Goal: Task Accomplishment & Management: Use online tool/utility

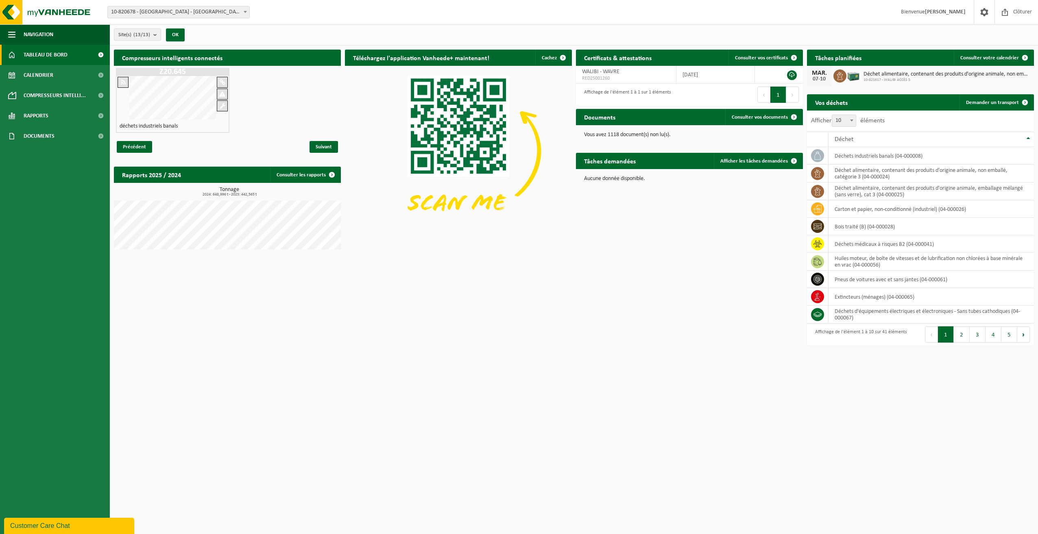
click at [46, 57] on span "Tableau de bord" at bounding box center [46, 55] width 44 height 20
click at [38, 77] on span "Calendrier" at bounding box center [39, 75] width 30 height 20
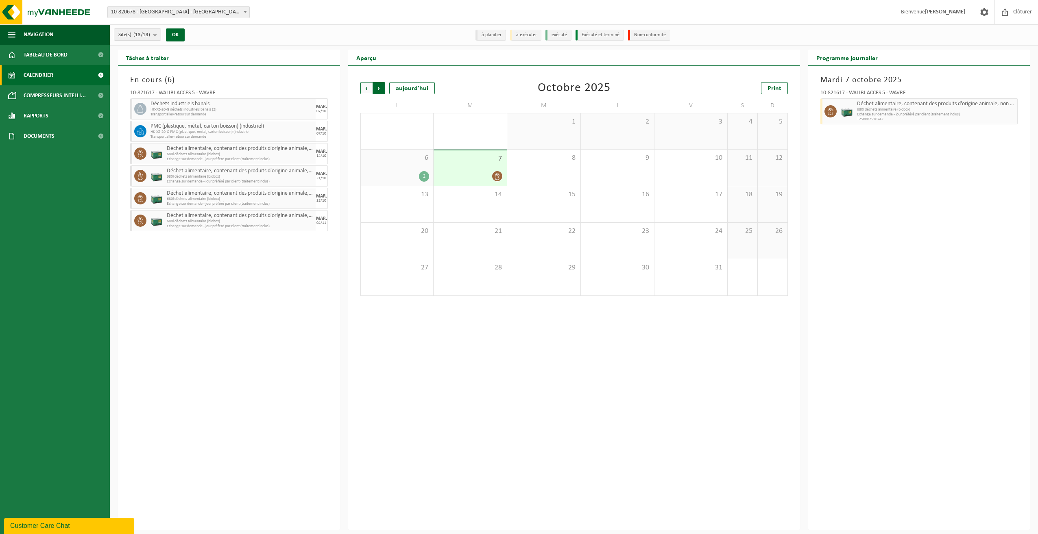
click at [364, 89] on span "Précédent" at bounding box center [366, 88] width 12 height 12
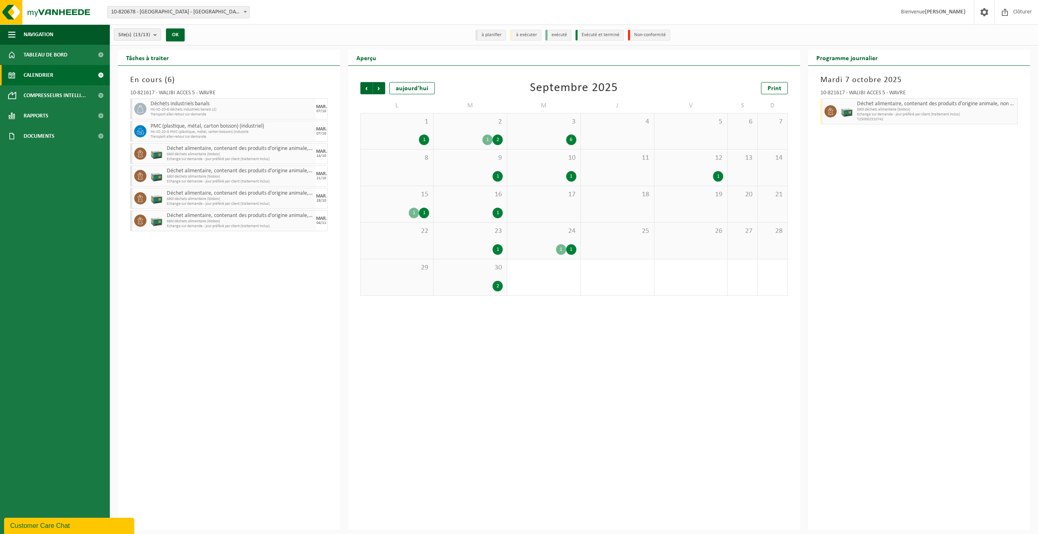
click at [477, 129] on div "2 1 2" at bounding box center [469, 131] width 73 height 36
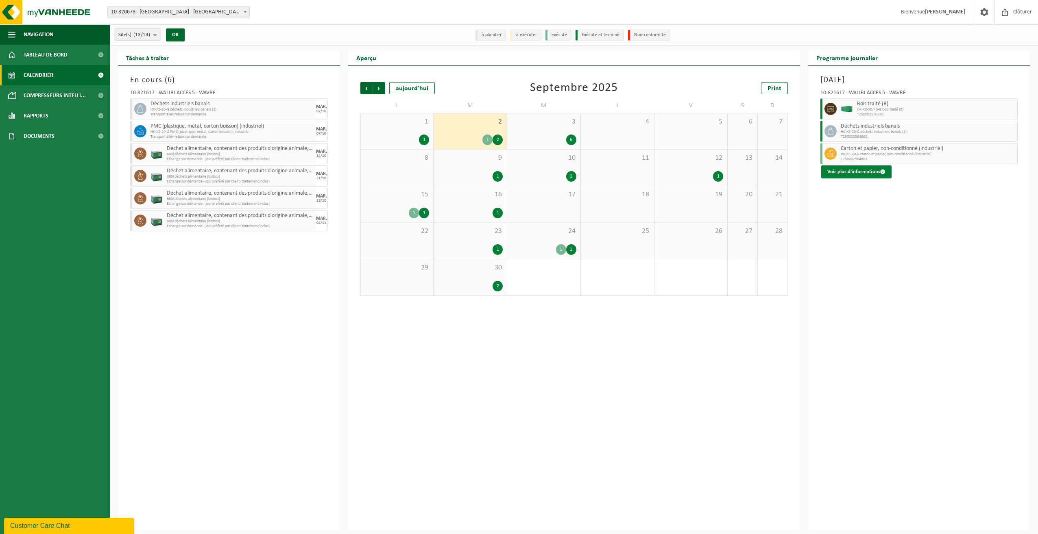
click at [850, 171] on button "Voir plus d'informations" at bounding box center [856, 172] width 70 height 13
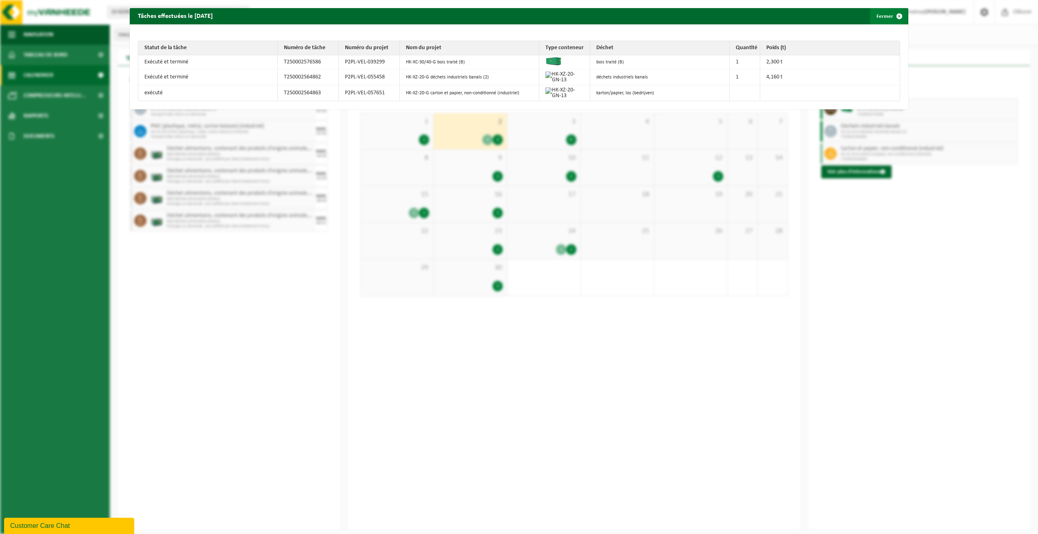
click at [884, 13] on button "Fermer" at bounding box center [888, 16] width 37 height 16
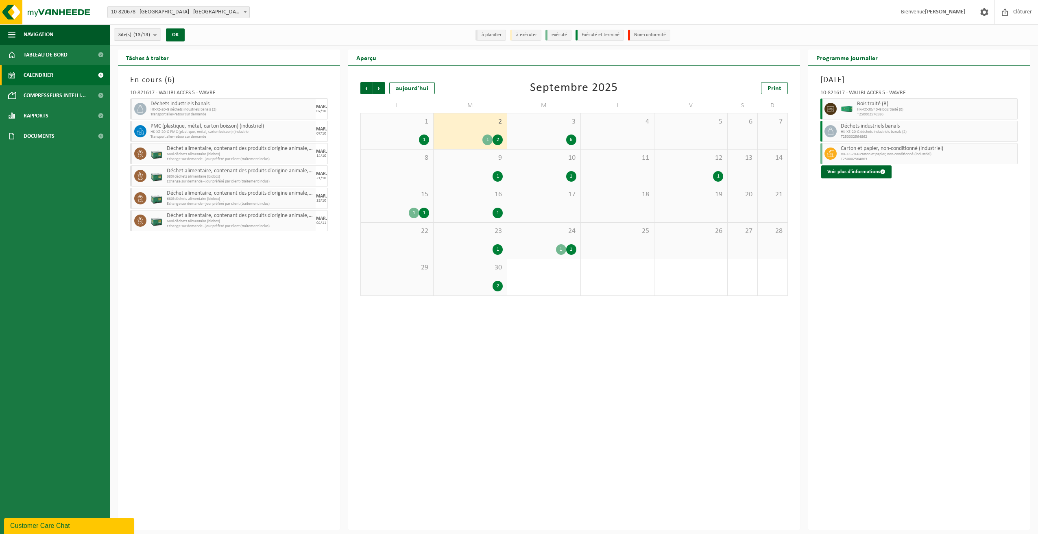
click at [409, 197] on span "15" at bounding box center [397, 194] width 65 height 9
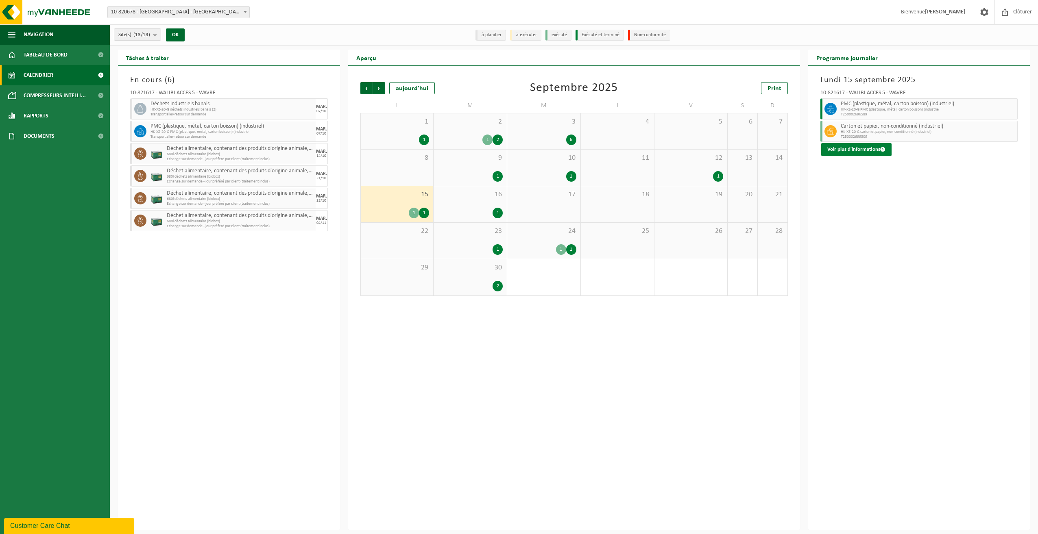
click at [865, 148] on button "Voir plus d'informations" at bounding box center [856, 149] width 70 height 13
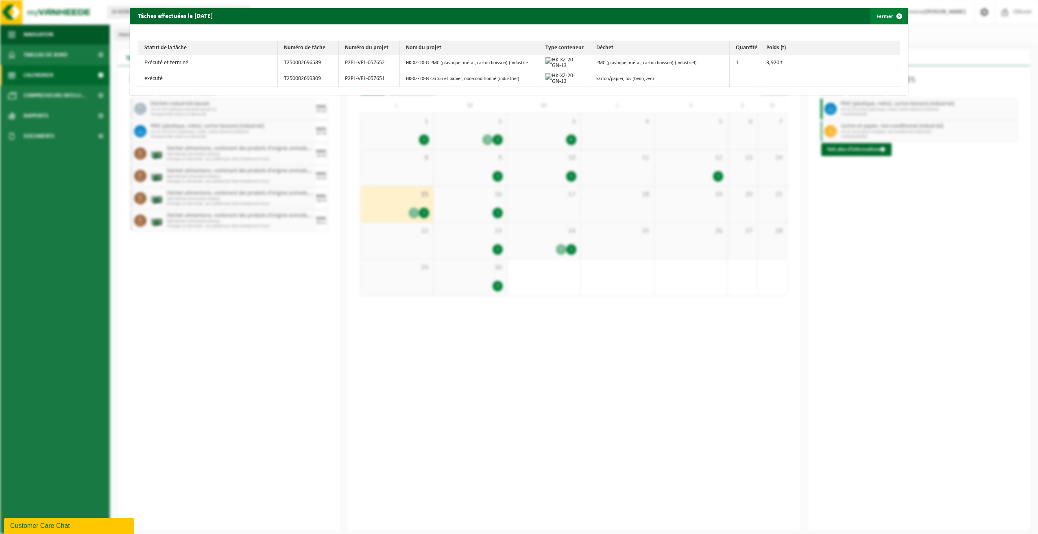
click at [881, 17] on button "Fermer" at bounding box center [888, 16] width 37 height 16
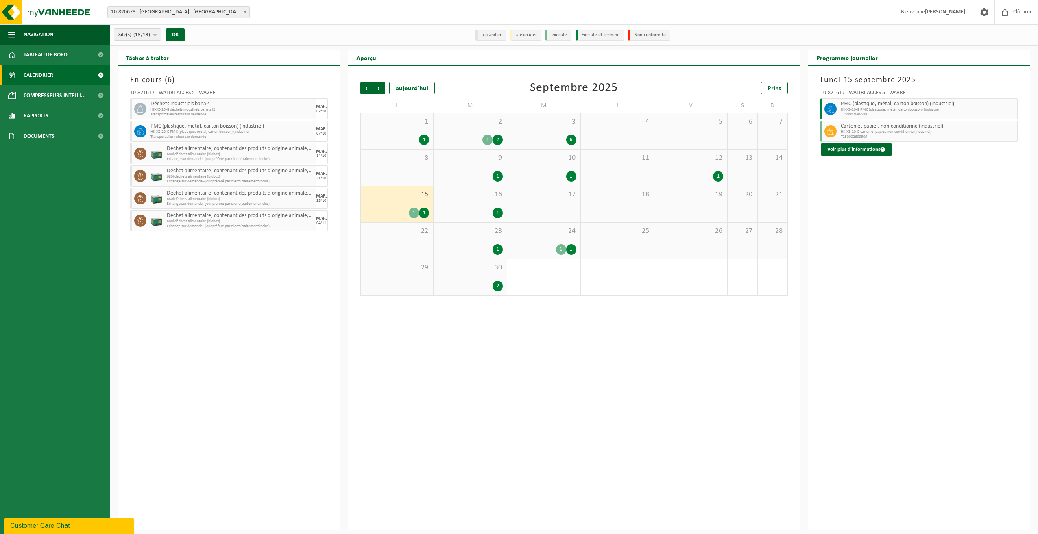
click at [542, 228] on span "24" at bounding box center [543, 231] width 65 height 9
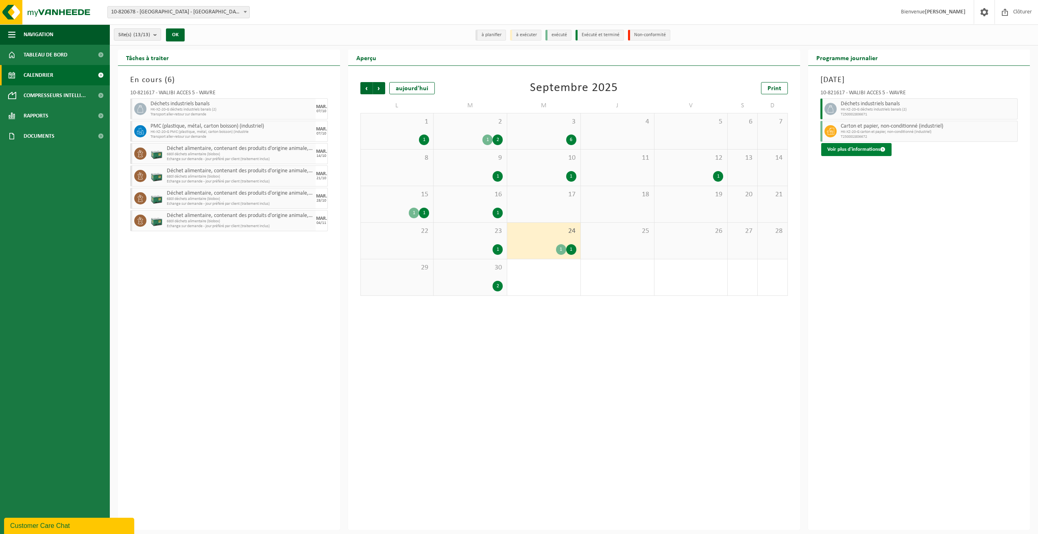
click at [854, 147] on button "Voir plus d'informations" at bounding box center [856, 149] width 70 height 13
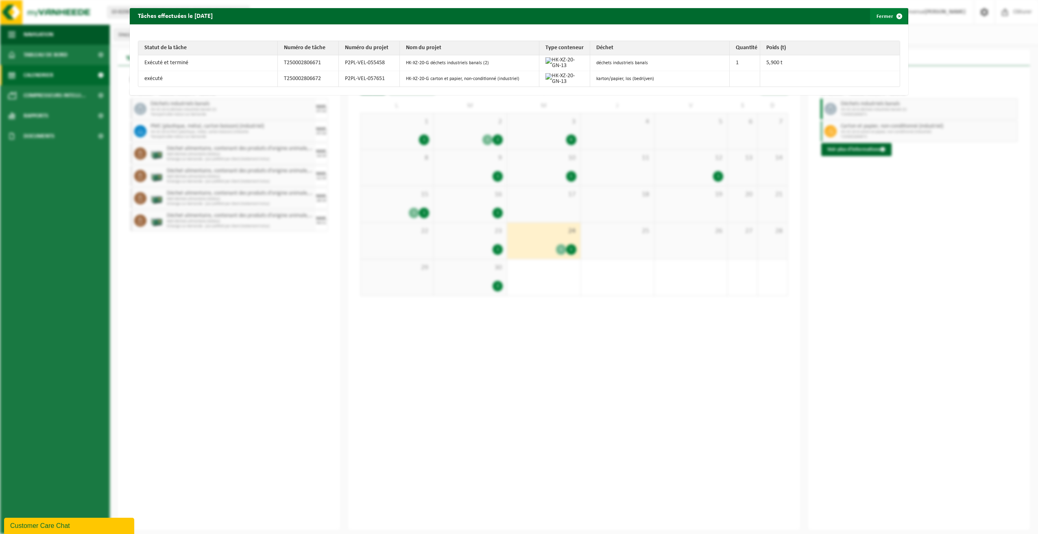
click at [882, 9] on button "Fermer" at bounding box center [888, 16] width 37 height 16
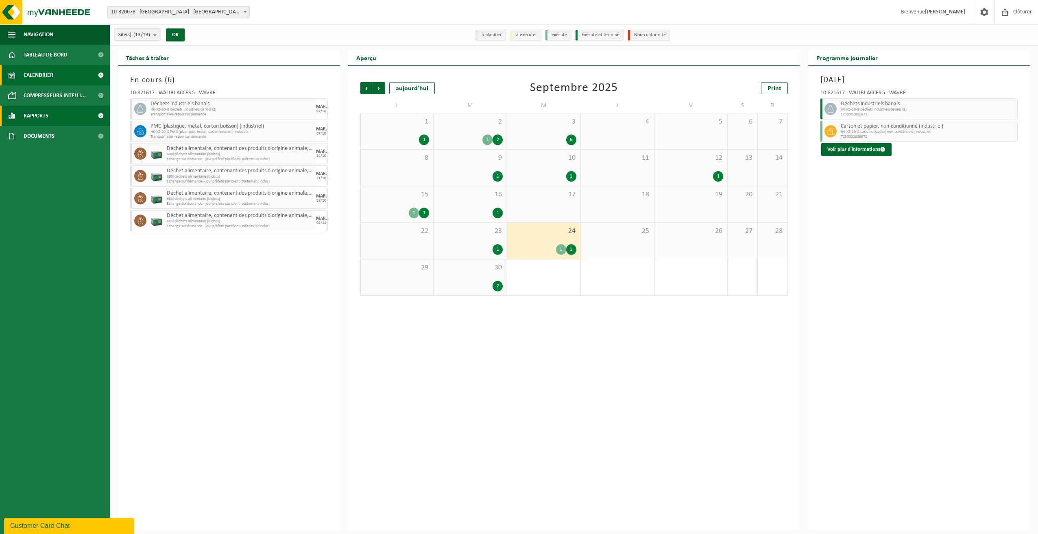
click at [34, 115] on span "Rapports" at bounding box center [36, 116] width 25 height 20
click at [53, 152] on span "Sous forme de liste" at bounding box center [48, 153] width 46 height 15
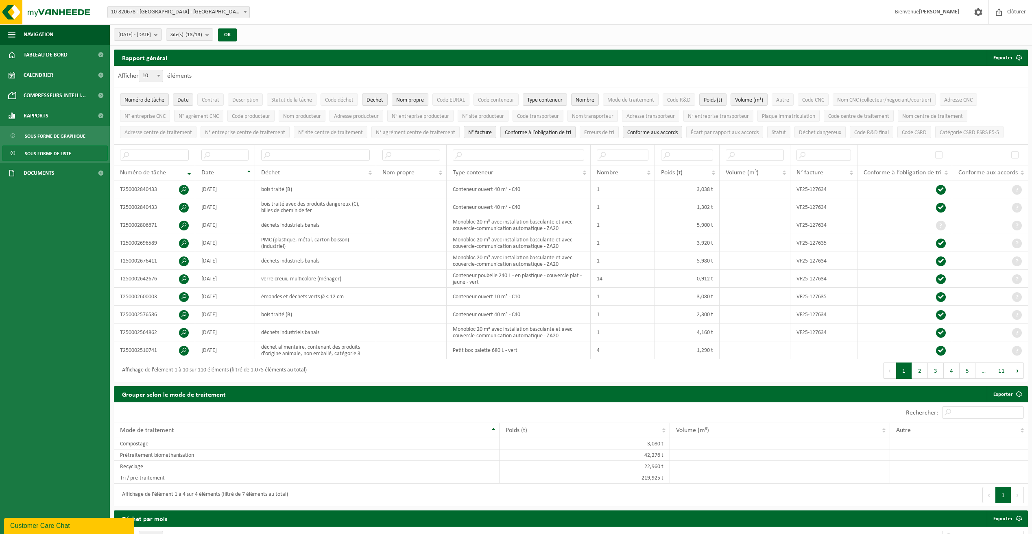
click at [417, 100] on span "Nom propre" at bounding box center [410, 100] width 28 height 6
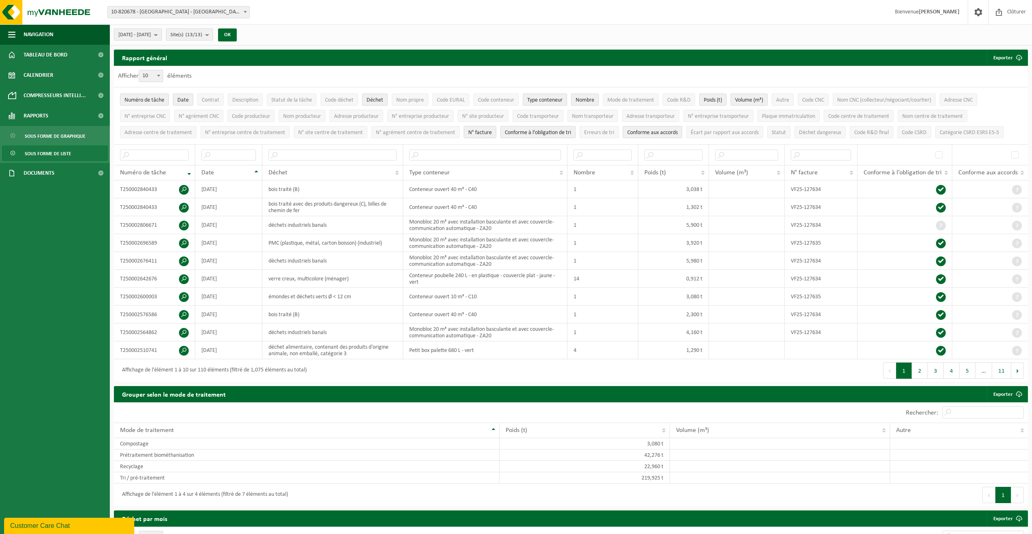
click at [473, 133] on span "N° facture" at bounding box center [480, 133] width 24 height 6
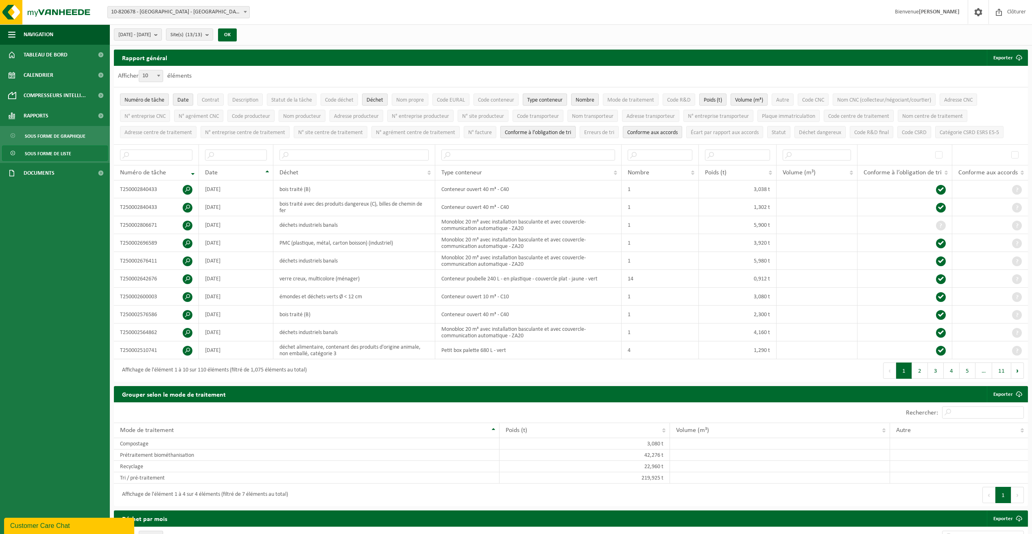
click at [545, 133] on span "Conforme à l’obligation de tri" at bounding box center [538, 133] width 66 height 6
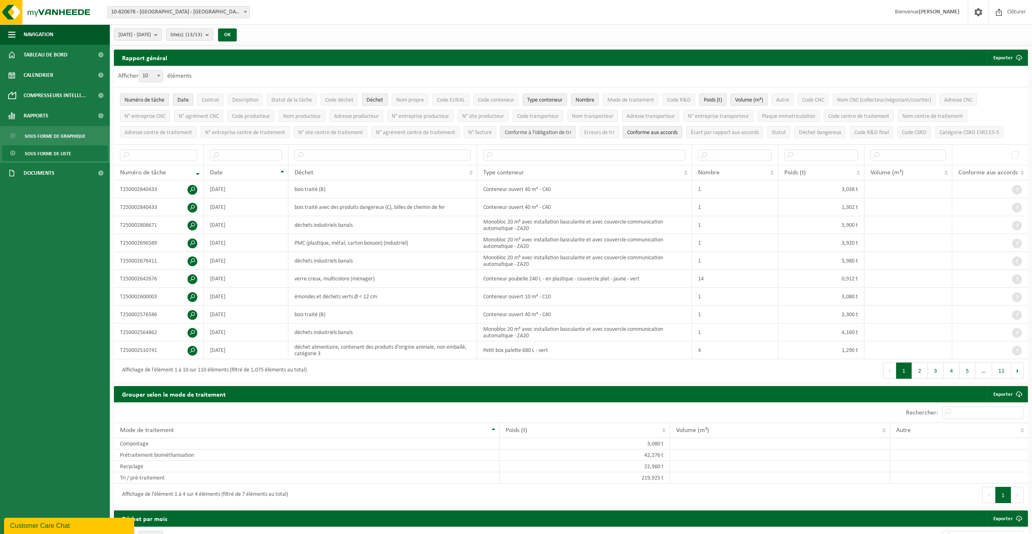
click at [534, 132] on span "Conforme à l’obligation de tri" at bounding box center [538, 133] width 66 height 6
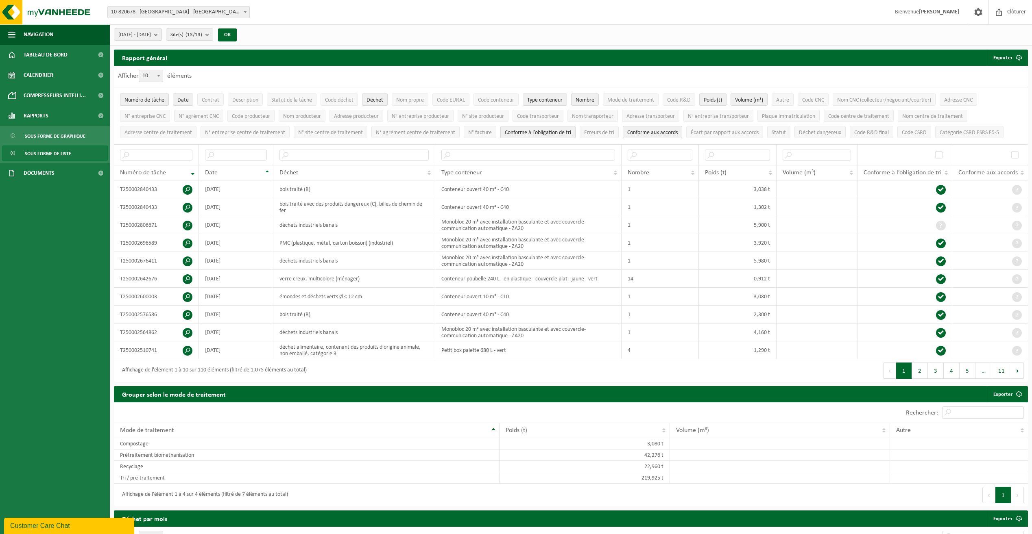
click at [658, 131] on span "Conforme aux accords" at bounding box center [652, 133] width 50 height 6
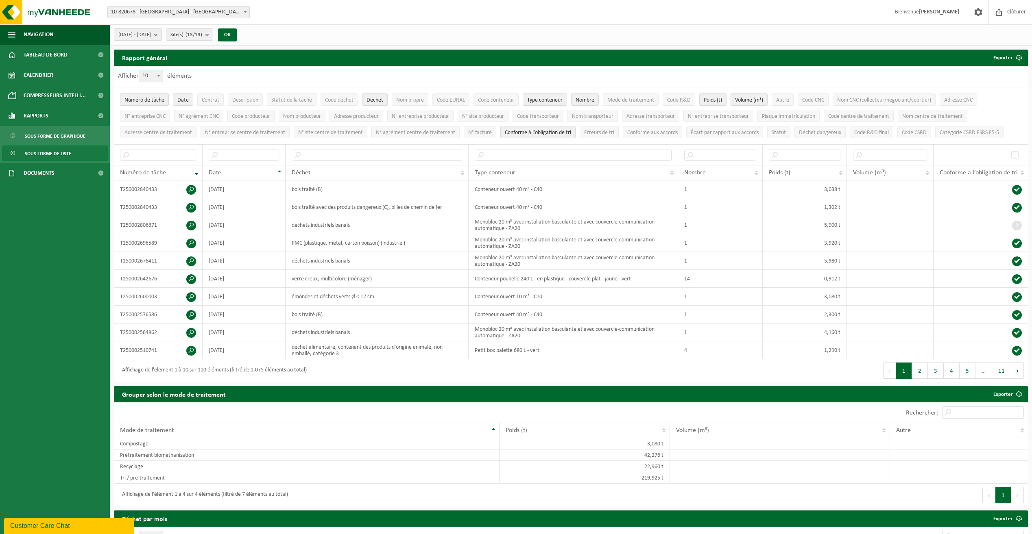
click at [151, 31] on span "2025-05-01 - 2025-10-07" at bounding box center [134, 35] width 33 height 12
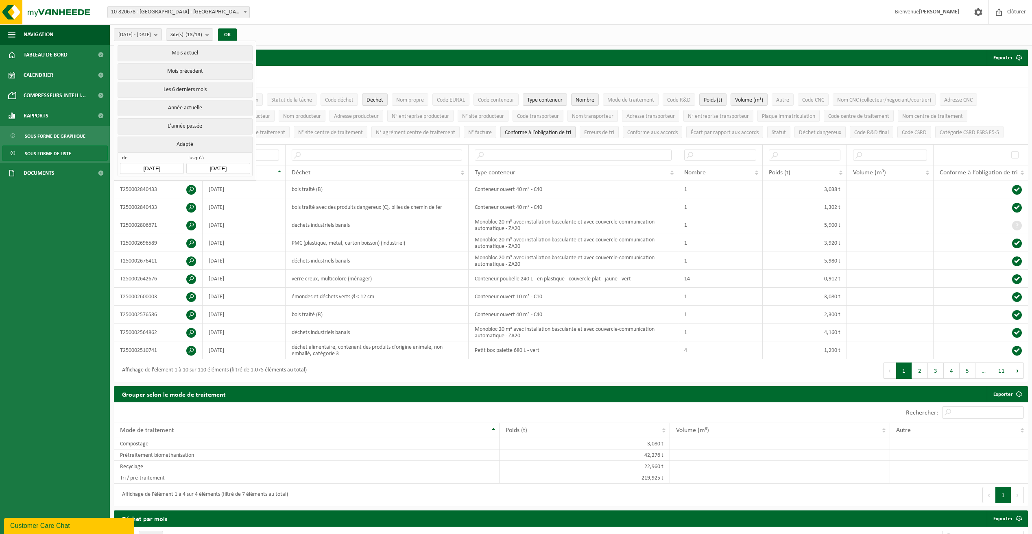
click at [172, 167] on input "2025-05-01" at bounding box center [151, 168] width 63 height 11
click at [178, 182] on icon "2025" at bounding box center [177, 185] width 13 height 6
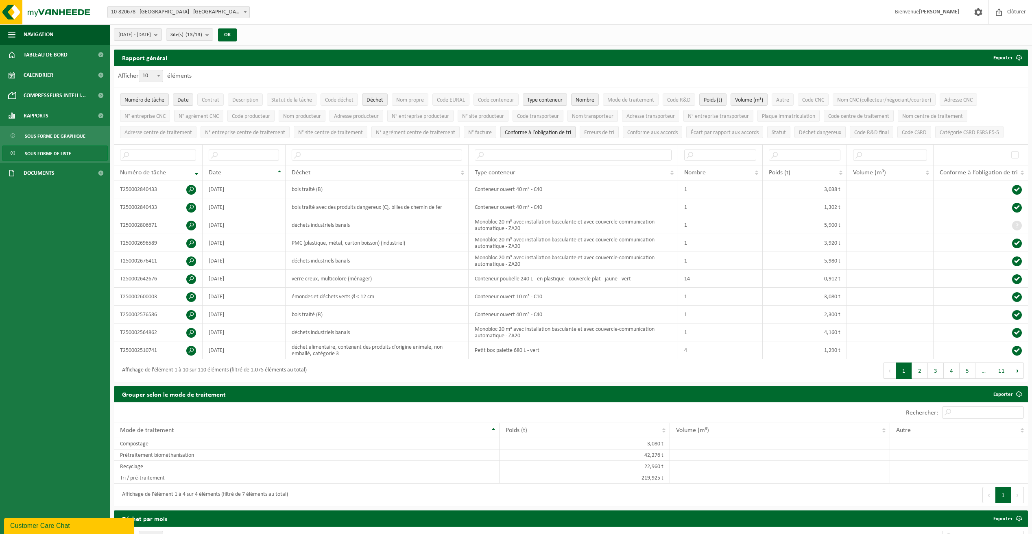
click at [151, 31] on span "2025-05-01 - 2025-10-07" at bounding box center [134, 35] width 33 height 12
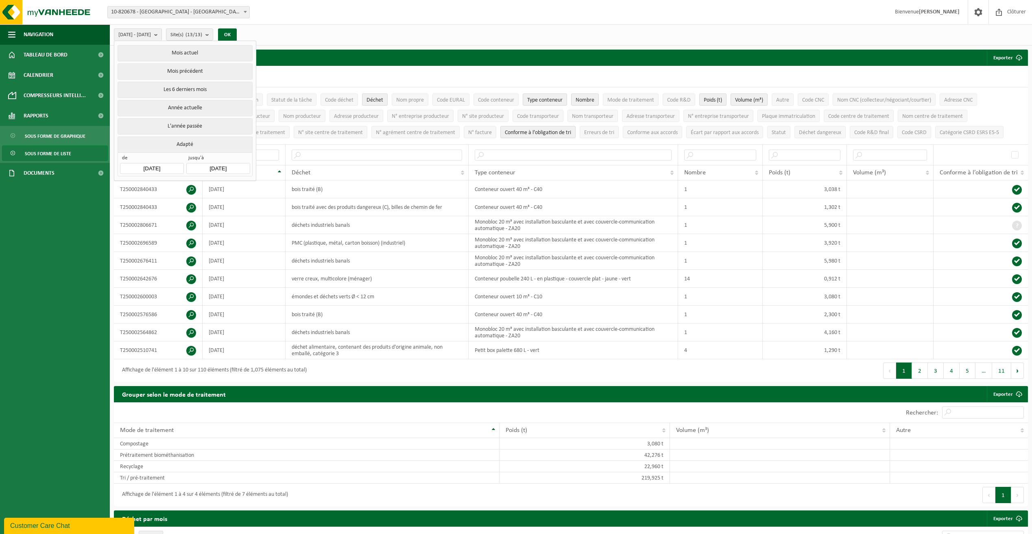
click at [167, 168] on input "2025-05-01" at bounding box center [151, 168] width 63 height 11
click at [171, 186] on div "2025" at bounding box center [170, 185] width 19 height 13
click at [159, 229] on div "2024" at bounding box center [158, 227] width 25 height 23
click at [141, 253] on div "Oct" at bounding box center [136, 253] width 33 height 17
click at [146, 207] on div "1" at bounding box center [142, 212] width 14 height 13
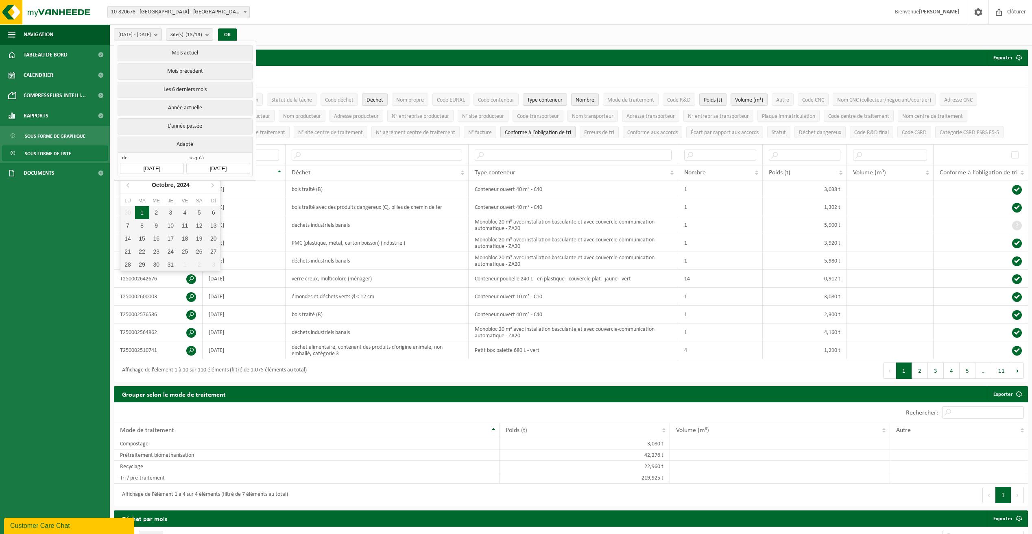
type input "2024-10-01"
click at [221, 165] on input "2025-10-07" at bounding box center [217, 168] width 63 height 11
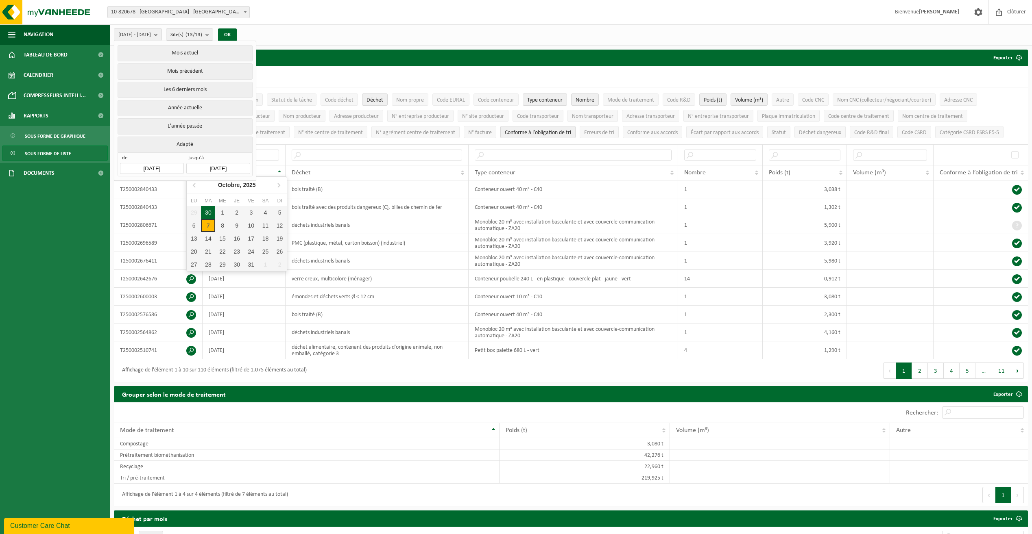
click at [209, 215] on div "30" at bounding box center [208, 212] width 14 height 13
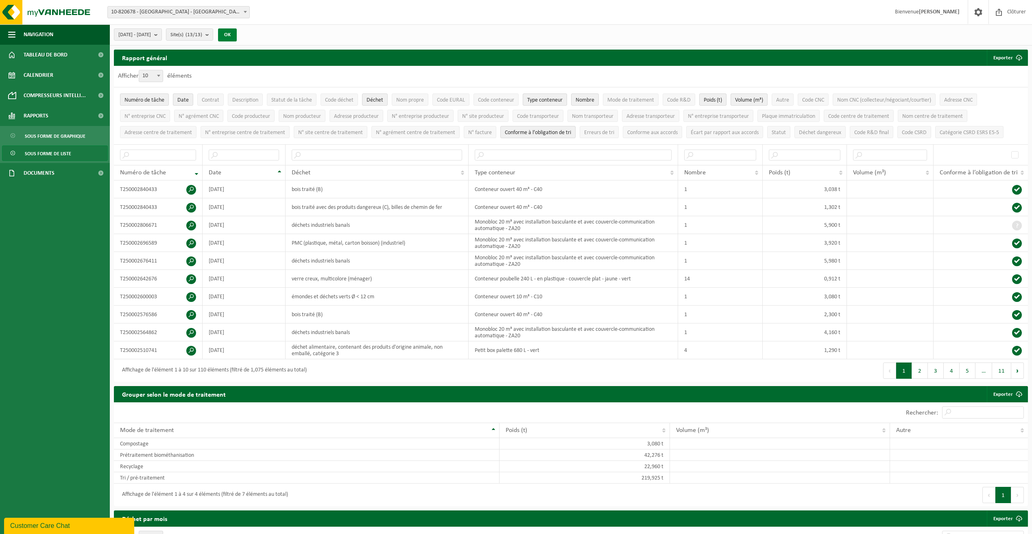
click at [237, 36] on button "OK" at bounding box center [227, 34] width 19 height 13
click at [1005, 57] on button "Exporter" at bounding box center [1007, 58] width 40 height 16
click at [976, 72] on link "Seulement le résultat des filtres sélectionnés" at bounding box center [970, 74] width 113 height 16
click at [149, 98] on span "Numéro de tâche" at bounding box center [144, 100] width 40 height 6
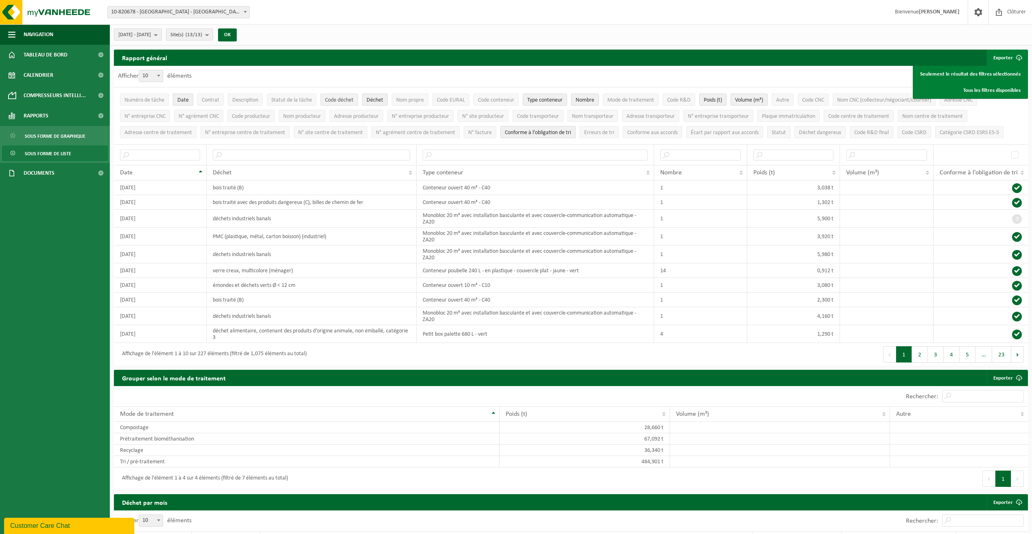
click at [342, 97] on span "Code déchet" at bounding box center [339, 100] width 28 height 6
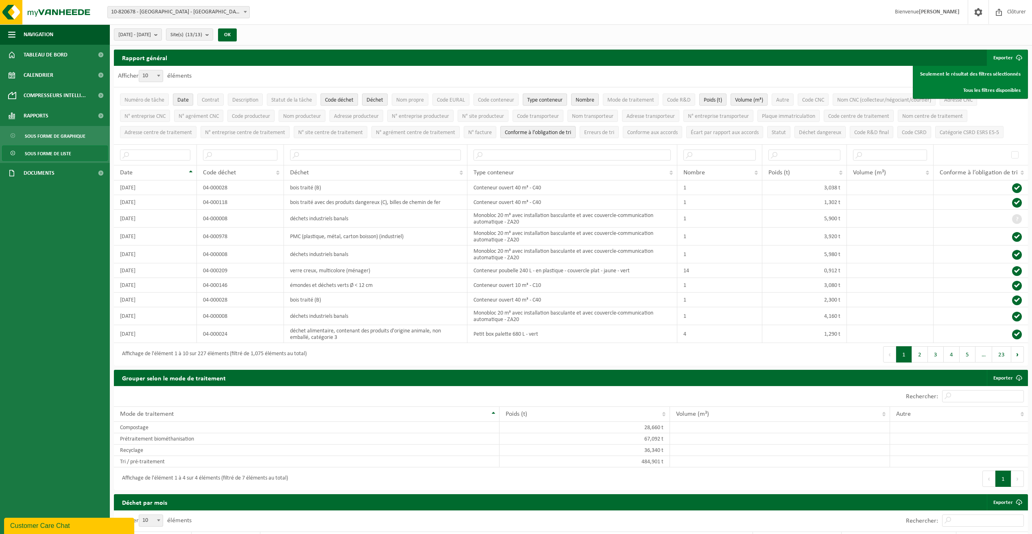
click at [342, 97] on span "Code déchet" at bounding box center [339, 100] width 28 height 6
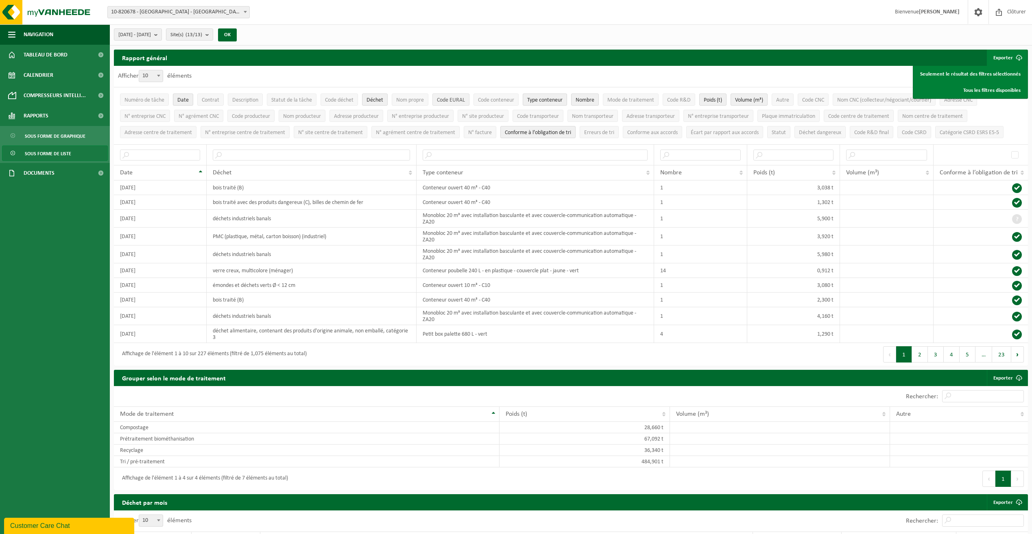
click at [454, 96] on button "Code EURAL" at bounding box center [450, 100] width 37 height 12
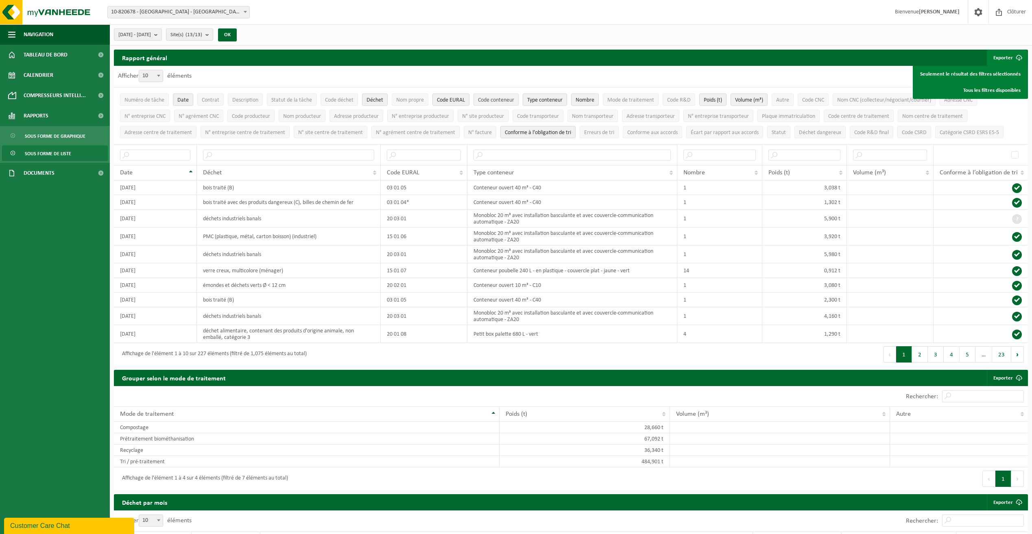
click at [494, 100] on span "Code conteneur" at bounding box center [496, 100] width 36 height 6
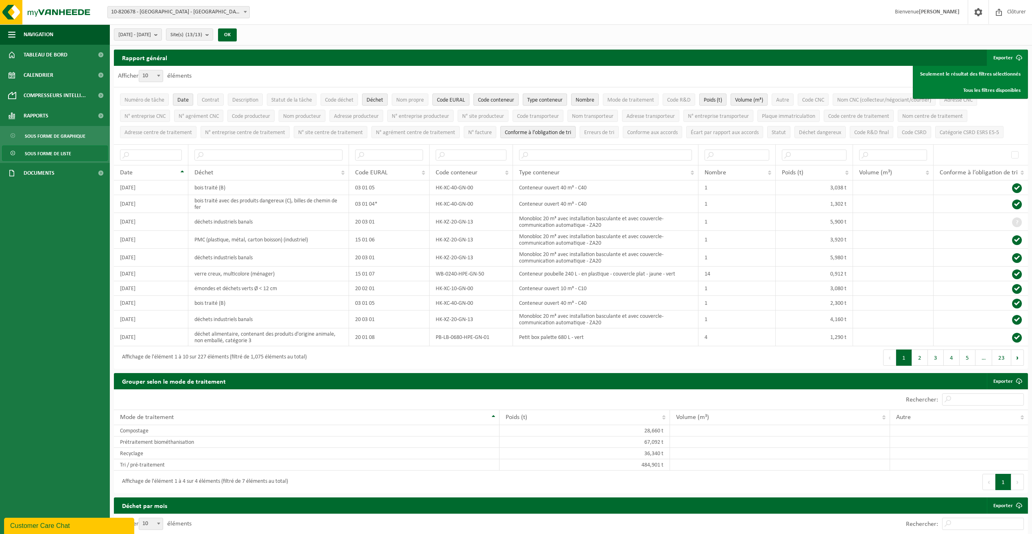
click at [494, 100] on span "Code conteneur" at bounding box center [496, 100] width 36 height 6
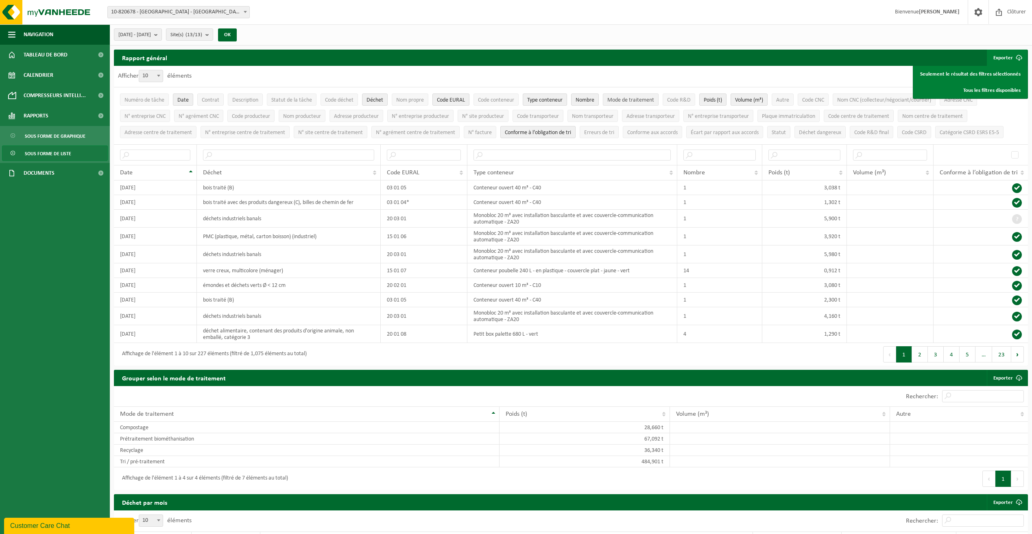
click at [642, 97] on span "Mode de traitement" at bounding box center [630, 100] width 47 height 6
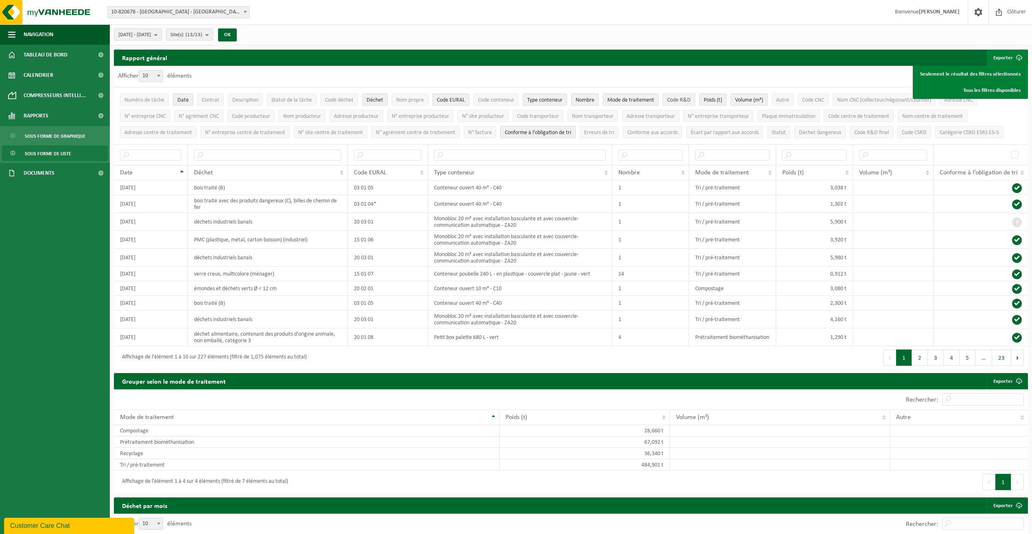
click at [680, 100] on span "Code R&D" at bounding box center [679, 100] width 24 height 6
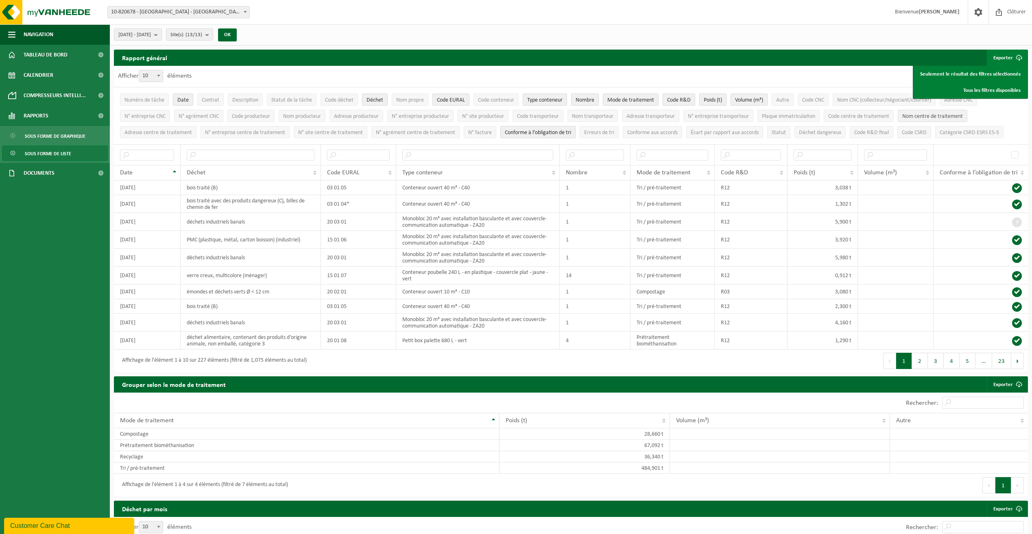
click at [932, 116] on span "Nom centre de traitement" at bounding box center [932, 116] width 61 height 6
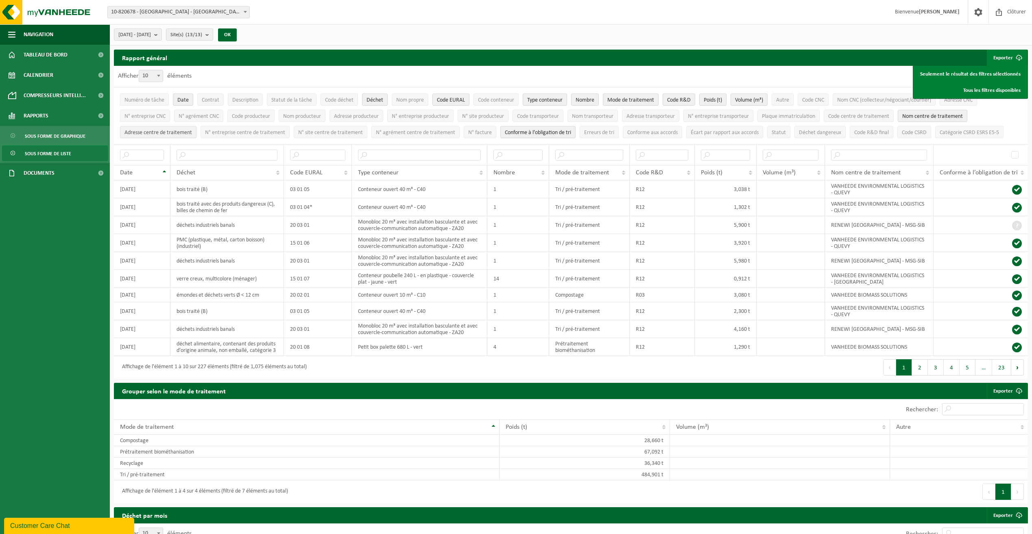
click at [155, 133] on span "Adresse centre de traitement" at bounding box center [158, 133] width 68 height 6
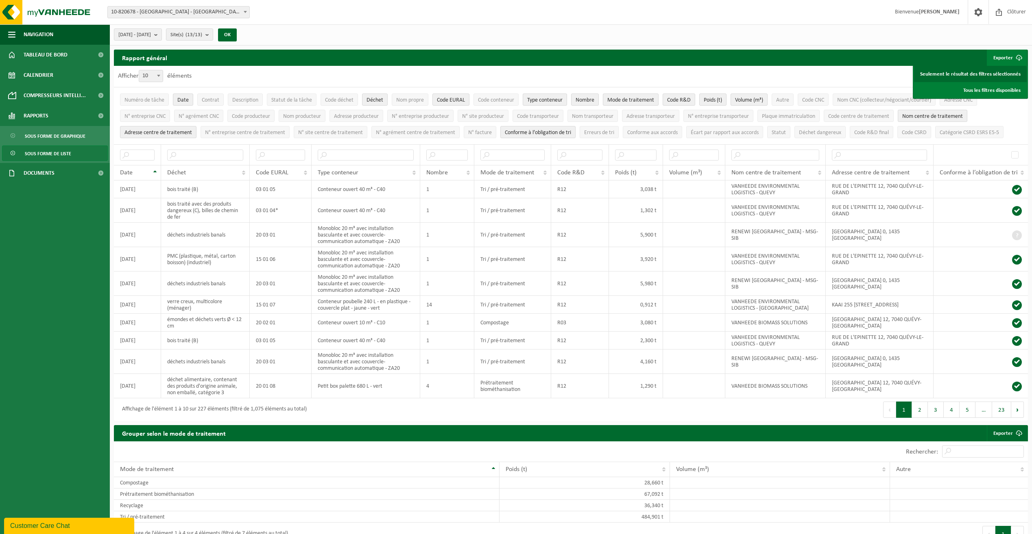
click at [963, 74] on link "Seulement le résultat des filtres sélectionnés" at bounding box center [970, 74] width 113 height 16
